Goal: Information Seeking & Learning: Learn about a topic

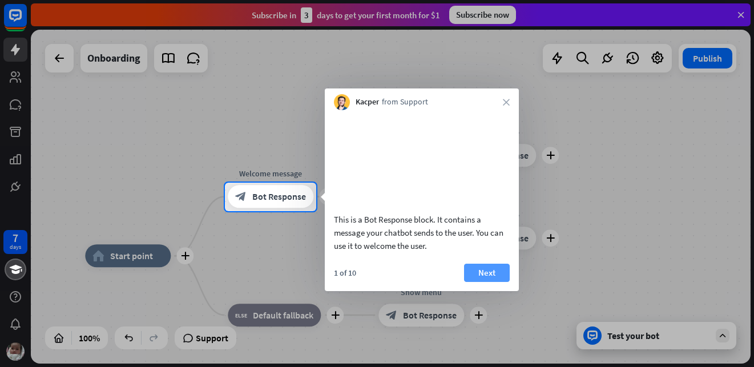
click at [498, 282] on button "Next" at bounding box center [487, 273] width 46 height 18
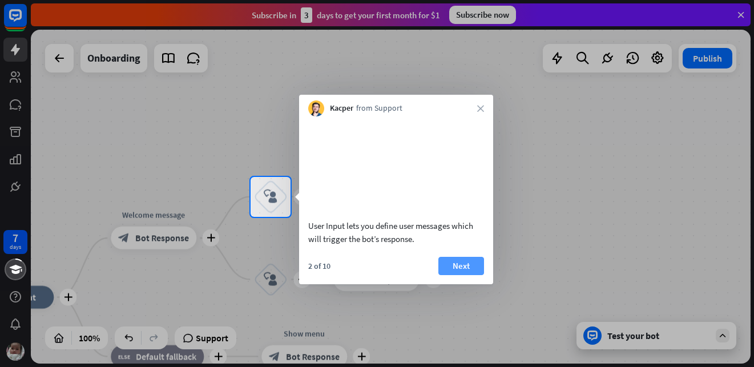
click at [469, 275] on button "Next" at bounding box center [461, 266] width 46 height 18
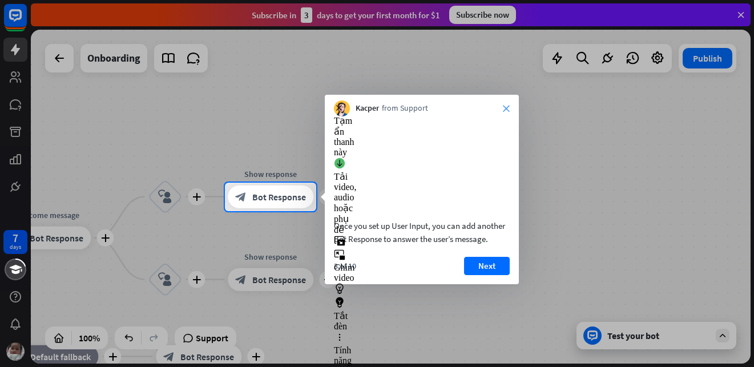
click at [505, 111] on icon "close" at bounding box center [506, 108] width 7 height 7
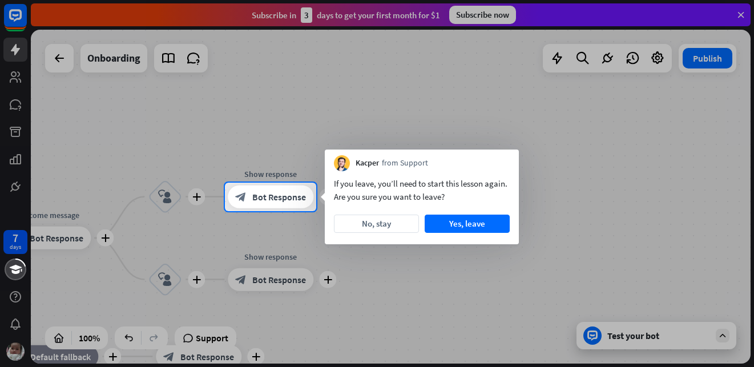
click at [738, 16] on div at bounding box center [377, 91] width 754 height 183
click at [396, 231] on button "No, stay" at bounding box center [376, 224] width 85 height 18
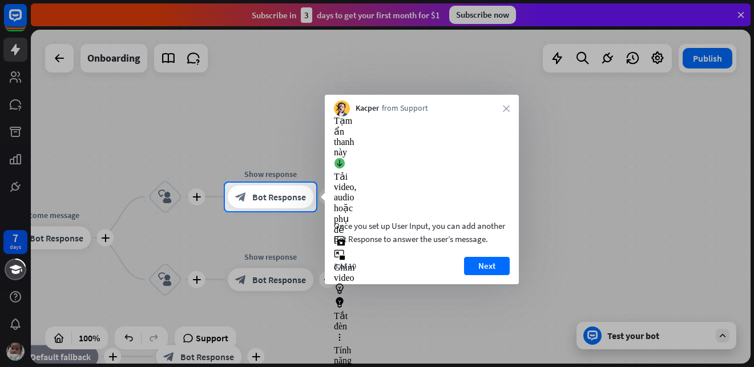
click at [505, 110] on icon "close" at bounding box center [506, 108] width 7 height 7
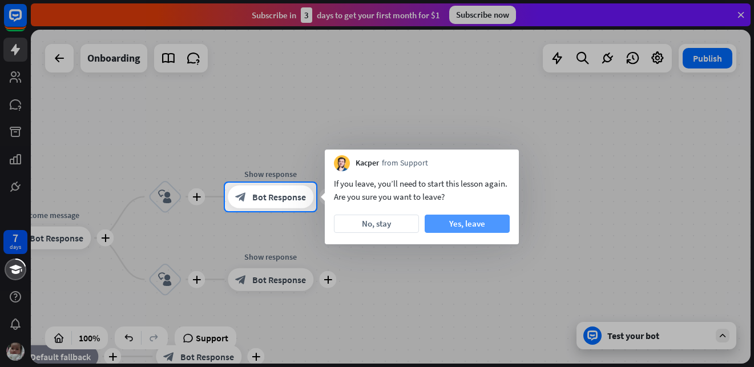
click at [456, 224] on button "Yes, leave" at bounding box center [467, 224] width 85 height 18
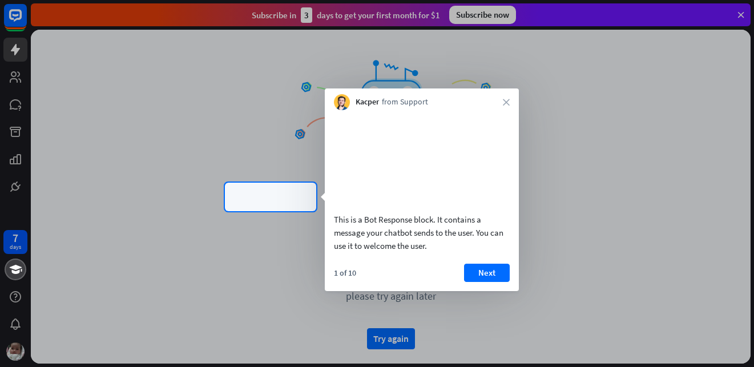
click at [740, 13] on div at bounding box center [377, 91] width 754 height 183
click at [490, 282] on button "Next" at bounding box center [487, 273] width 46 height 18
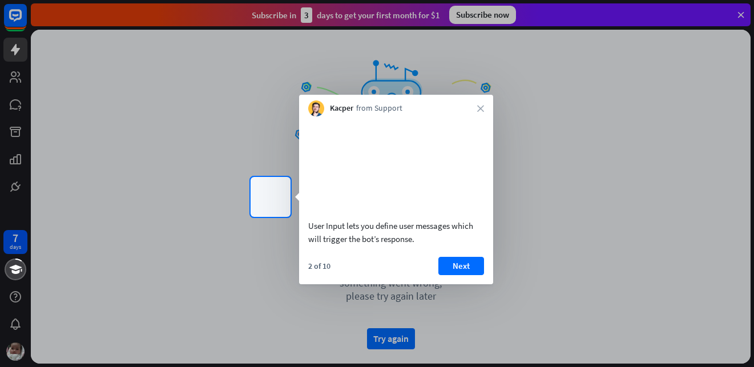
click at [394, 341] on div at bounding box center [377, 292] width 754 height 151
click at [456, 275] on button "Next" at bounding box center [461, 266] width 46 height 18
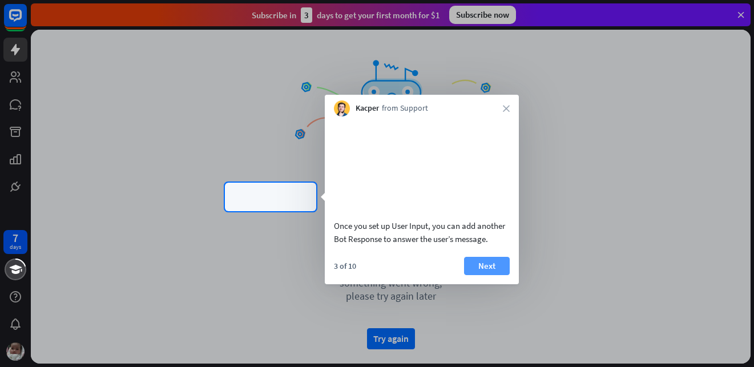
click at [476, 275] on button "Next" at bounding box center [487, 266] width 46 height 18
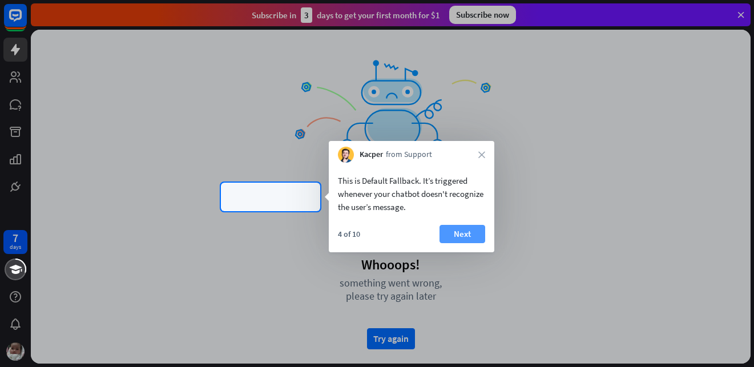
click at [468, 234] on button "Next" at bounding box center [463, 234] width 46 height 18
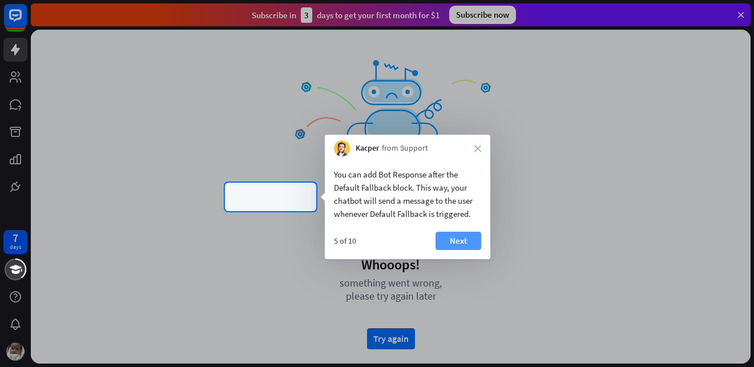
click at [465, 241] on button "Next" at bounding box center [459, 241] width 46 height 18
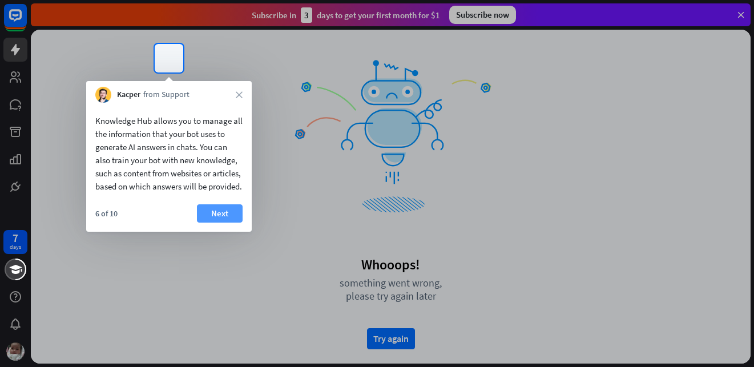
click at [232, 223] on button "Next" at bounding box center [220, 213] width 46 height 18
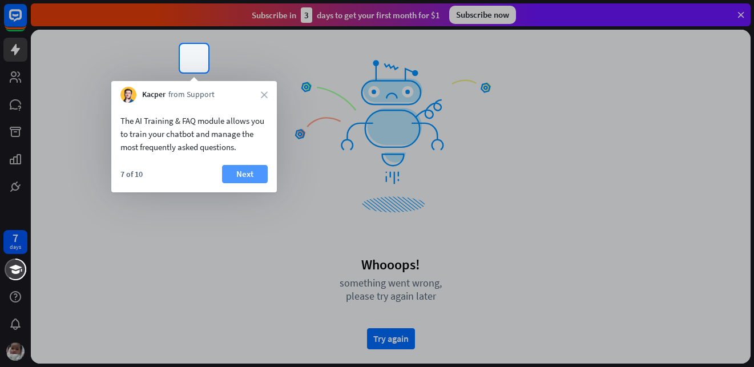
click at [261, 172] on button "Next" at bounding box center [245, 174] width 46 height 18
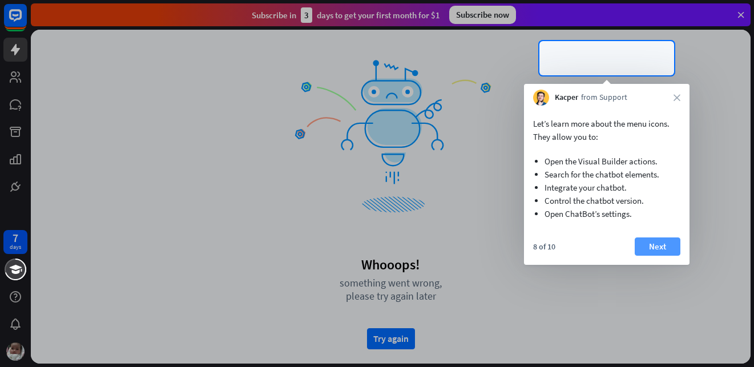
click at [673, 244] on button "Next" at bounding box center [658, 246] width 46 height 18
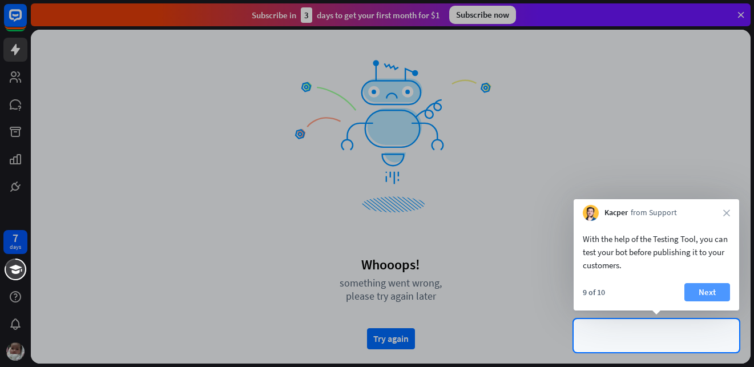
click at [707, 287] on button "Next" at bounding box center [707, 292] width 46 height 18
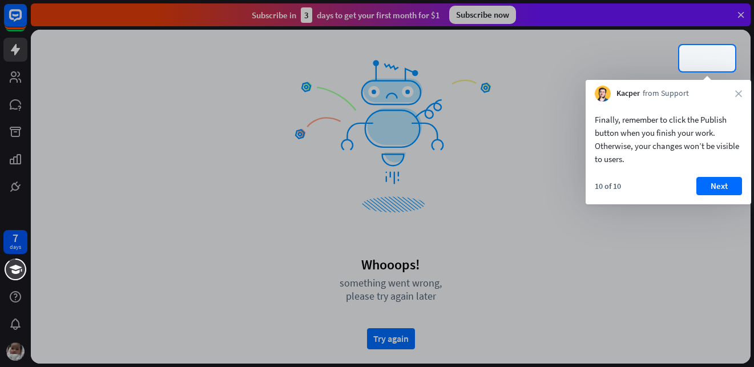
click at [740, 98] on div "Kacper from Support close" at bounding box center [669, 91] width 166 height 22
click at [742, 14] on div at bounding box center [377, 22] width 754 height 45
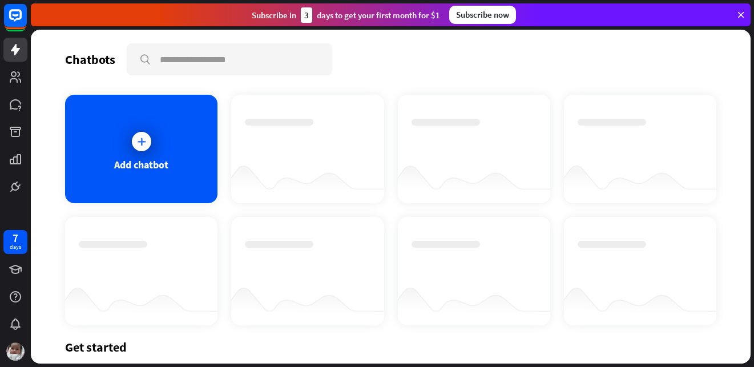
click at [475, 10] on div "Subscribe now" at bounding box center [482, 15] width 67 height 18
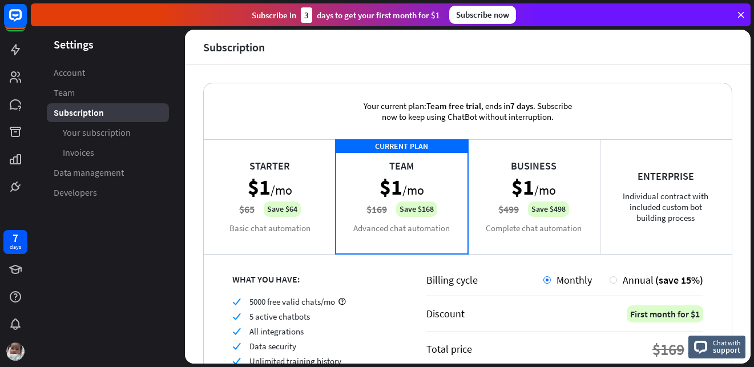
click at [270, 19] on div "Subscribe [DATE] to get your first month for $1" at bounding box center [346, 14] width 188 height 15
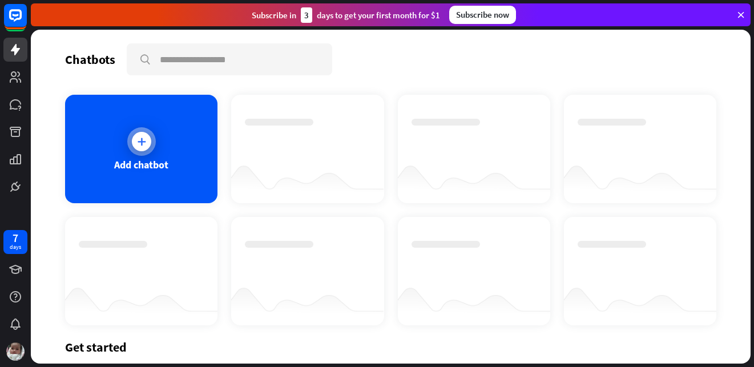
click at [144, 144] on icon at bounding box center [141, 141] width 11 height 11
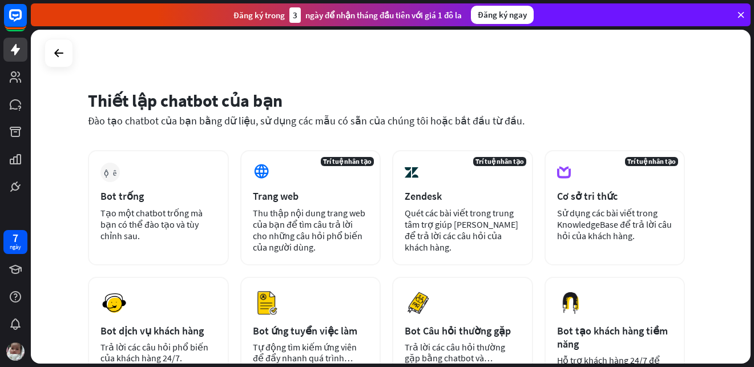
click at [742, 13] on icon at bounding box center [741, 15] width 10 height 10
